Goal: Find specific page/section: Find specific page/section

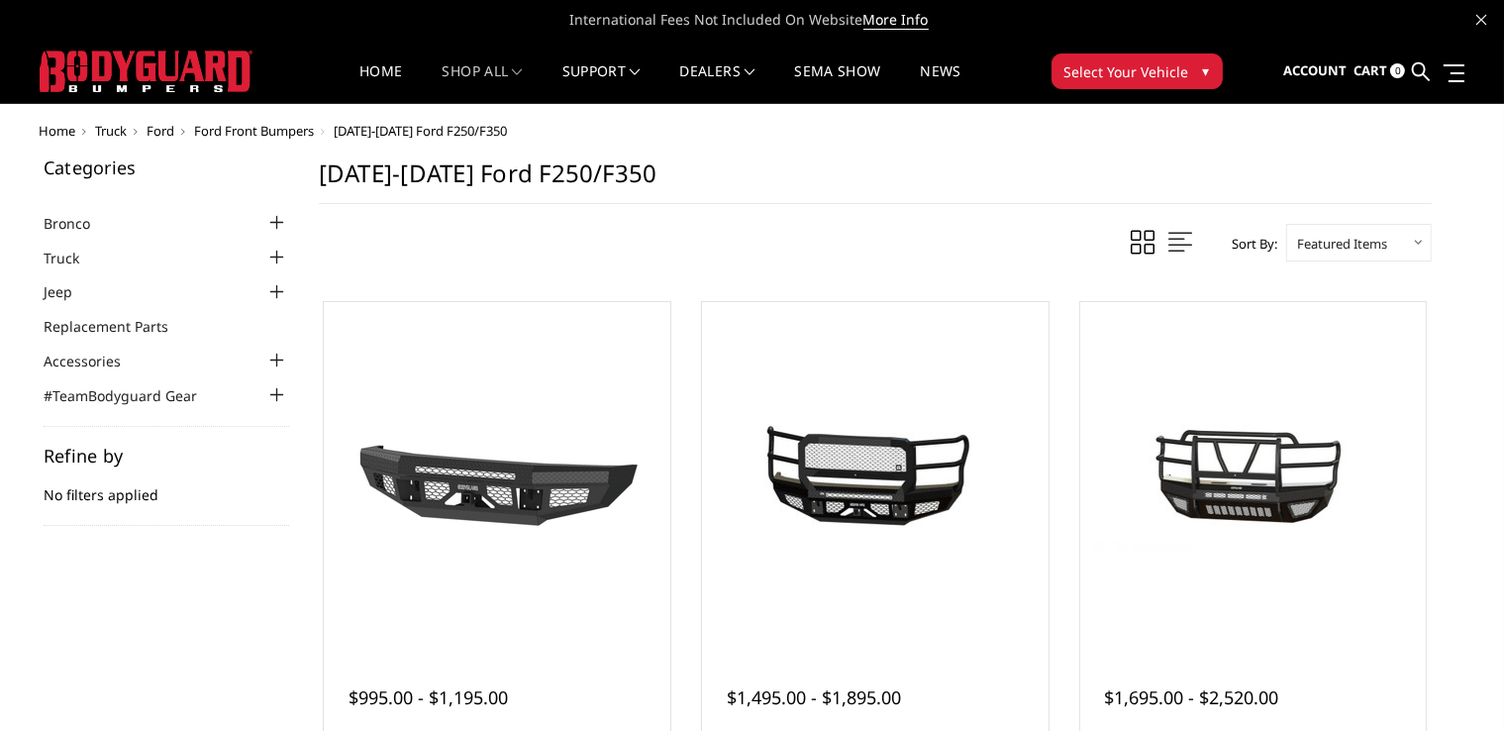
click at [1161, 65] on span "Select Your Vehicle" at bounding box center [1127, 71] width 125 height 21
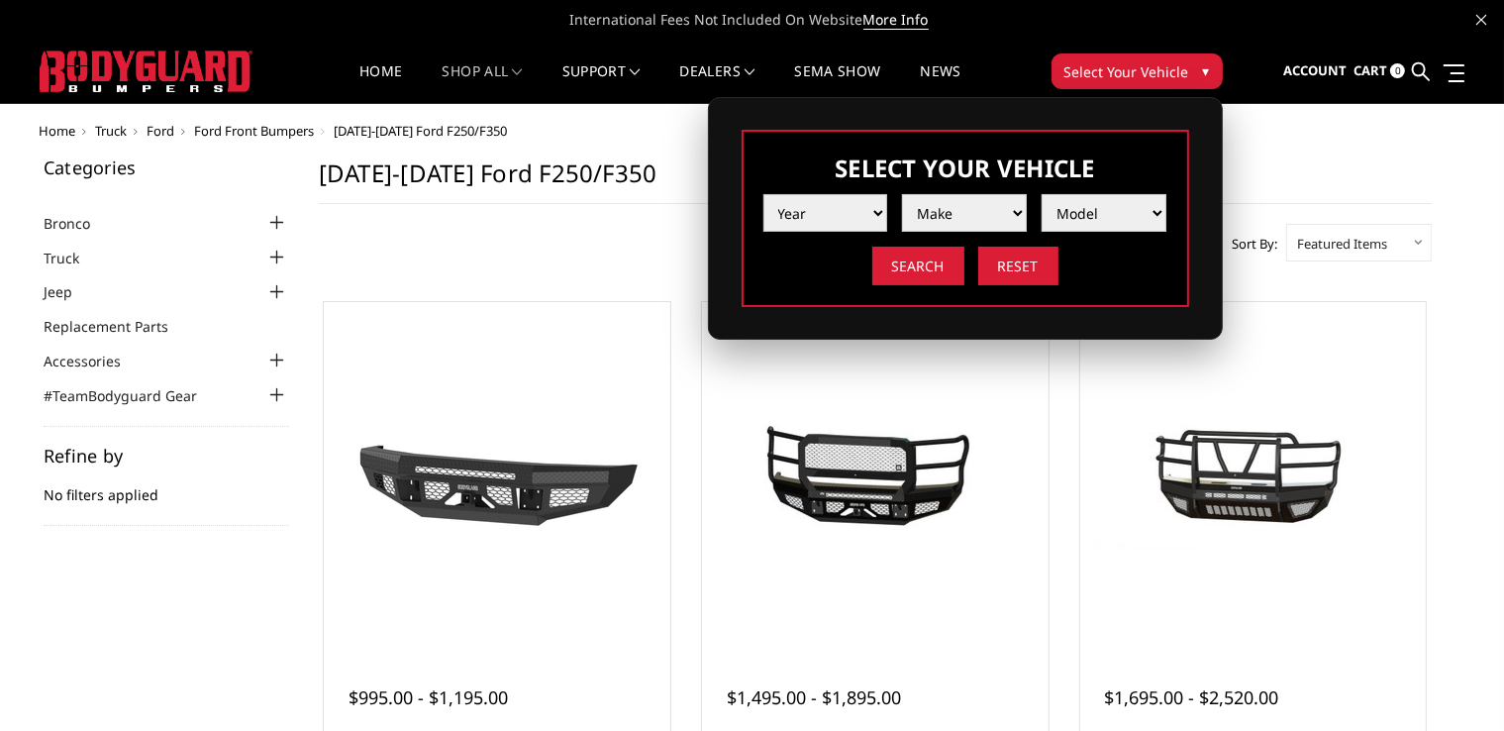
click at [872, 207] on select "Year [DATE] 2024 2023 2022 2021 2020 2019 2018 2017 2016 2015 2014 2013 2012 20…" at bounding box center [826, 213] width 125 height 38
select select "yr_2020"
click at [764, 194] on select "Year [DATE] 2024 2023 2022 2021 2020 2019 2018 2017 2016 2015 2014 2013 2012 20…" at bounding box center [826, 213] width 125 height 38
click at [971, 211] on select "Make Chevrolet Ford GMC Nissan Ram Toyota" at bounding box center [964, 213] width 125 height 38
select select "mk_ford"
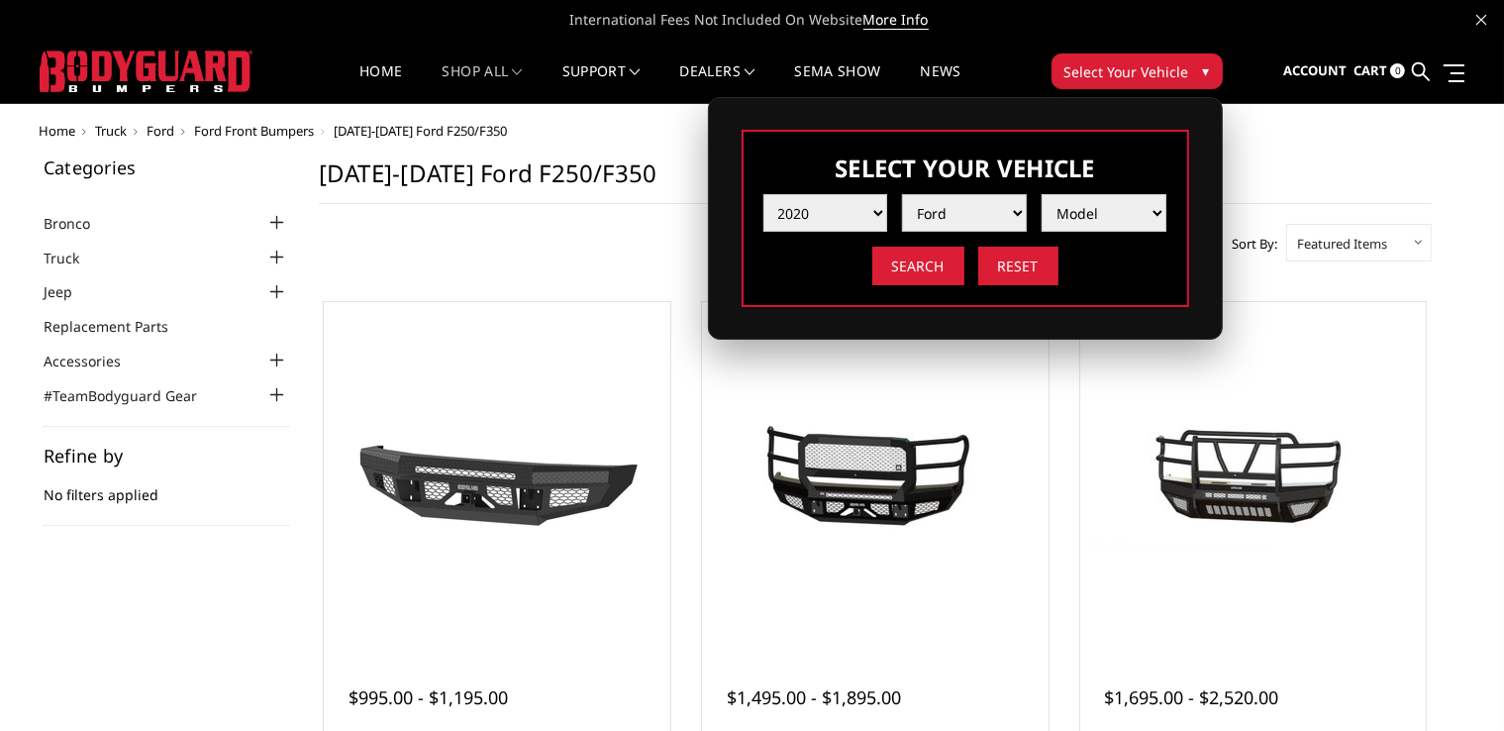
click at [902, 194] on select "Make Chevrolet Ford GMC Nissan Ram Toyota" at bounding box center [964, 213] width 125 height 38
click at [1132, 212] on select "Model F150 F150 Raptor F250 / F350 F450 F550" at bounding box center [1104, 213] width 125 height 38
select select "md_f250-f350"
click at [1042, 194] on select "Model F150 F150 Raptor F250 / F350 F450 F550" at bounding box center [1104, 213] width 125 height 38
click at [932, 263] on input "Search" at bounding box center [919, 266] width 92 height 39
